Goal: Task Accomplishment & Management: Use online tool/utility

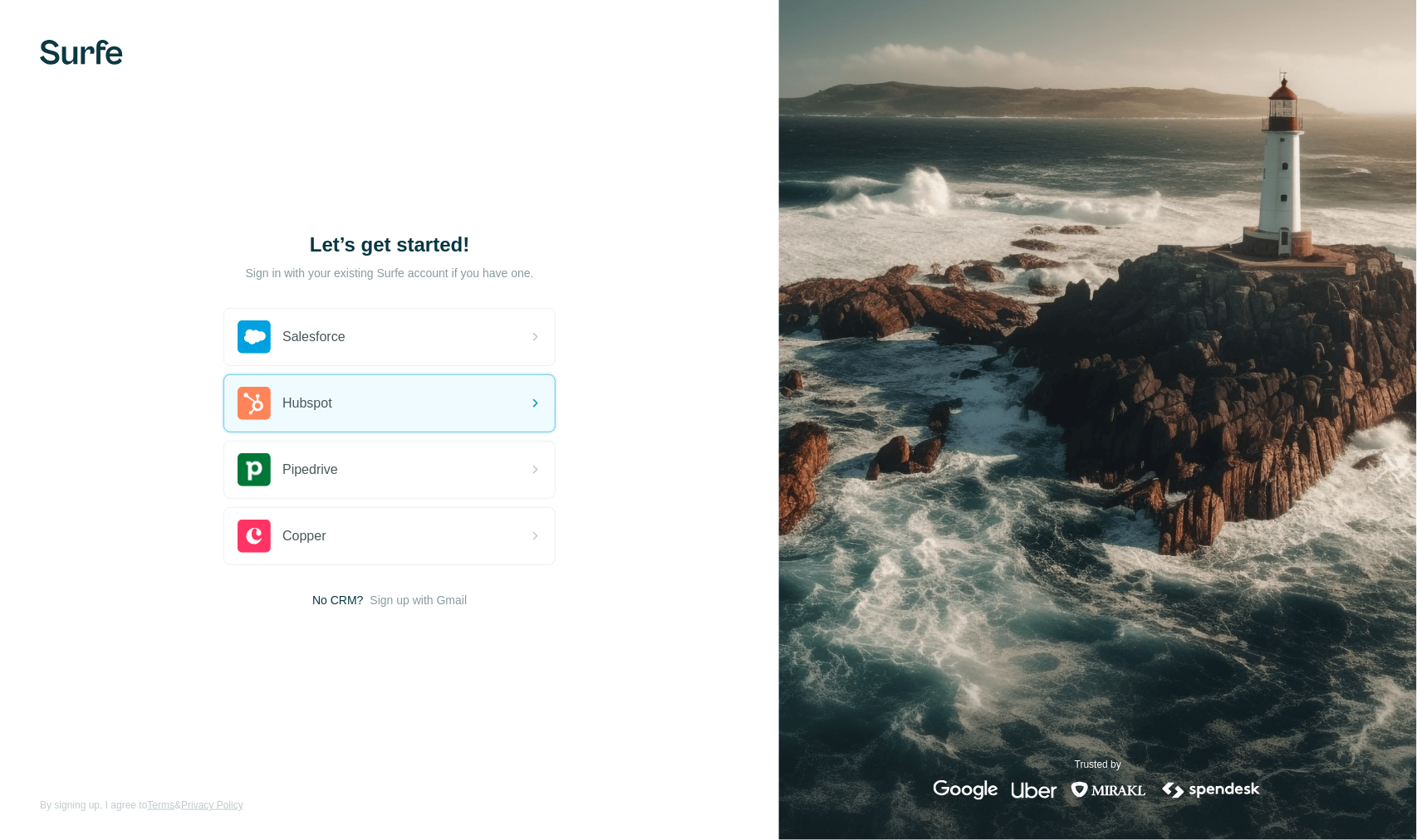
click at [353, 407] on div "Hubspot" at bounding box center [389, 403] width 331 height 57
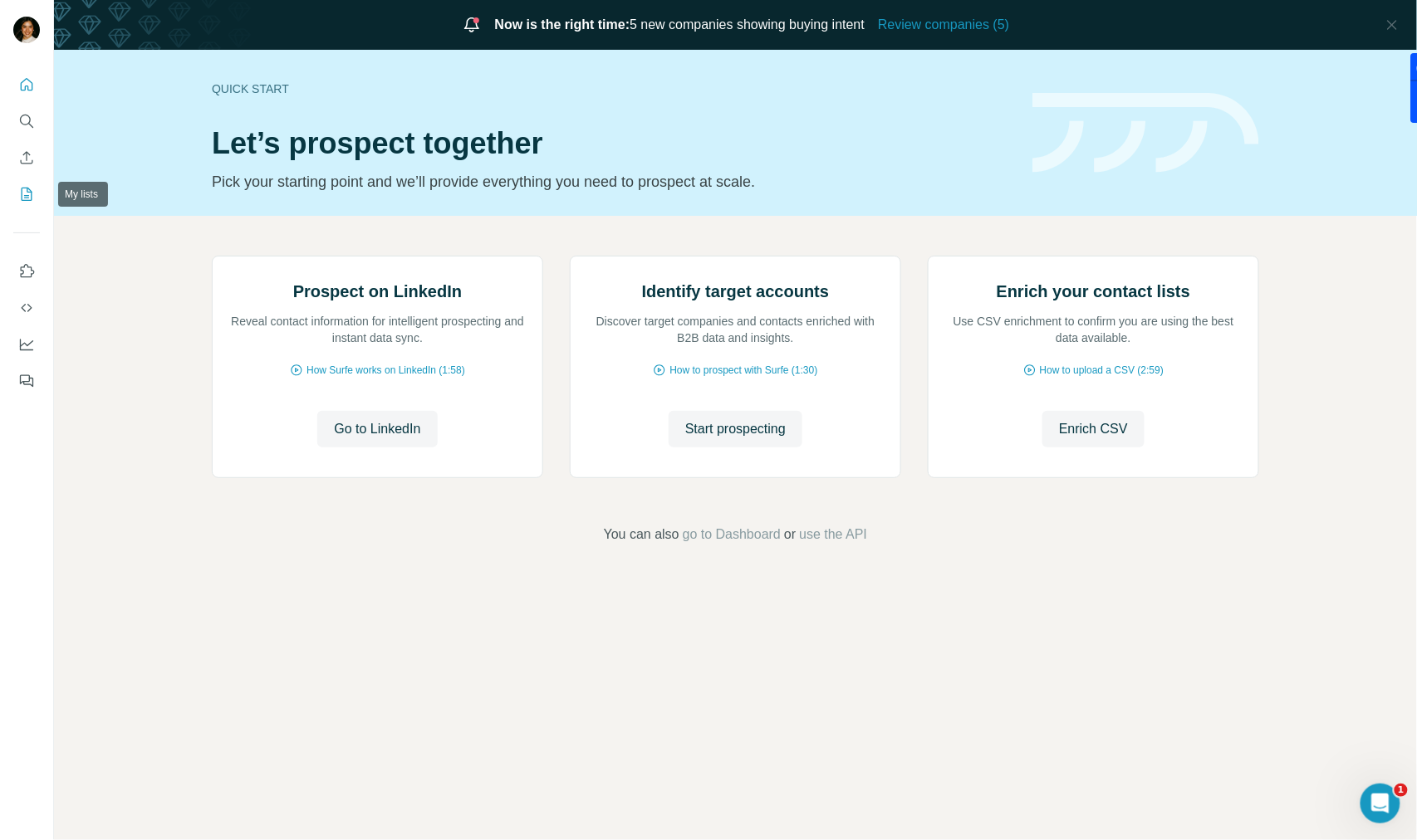
click at [22, 198] on icon "My lists" at bounding box center [27, 194] width 10 height 13
